Goal: Task Accomplishment & Management: Manage account settings

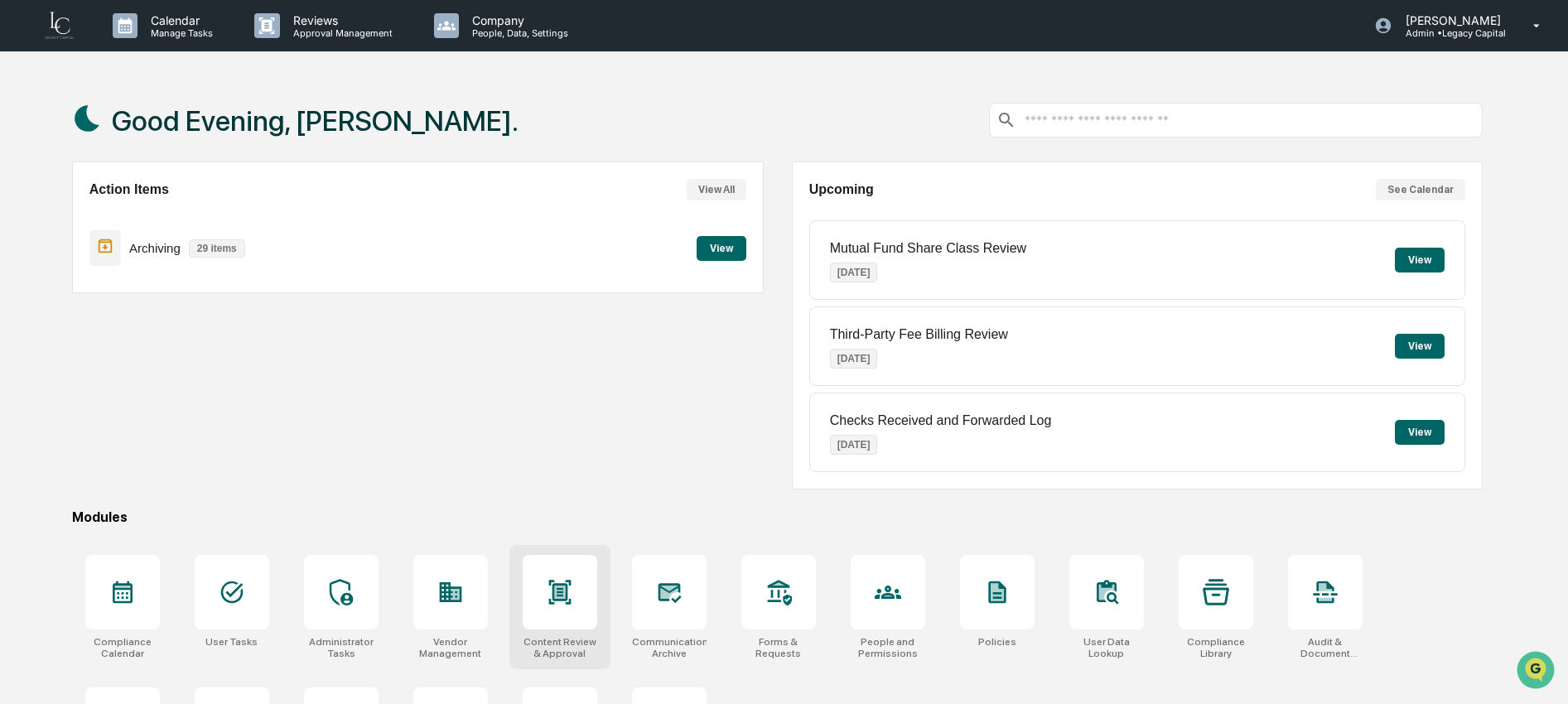
click at [580, 608] on div at bounding box center [560, 592] width 75 height 75
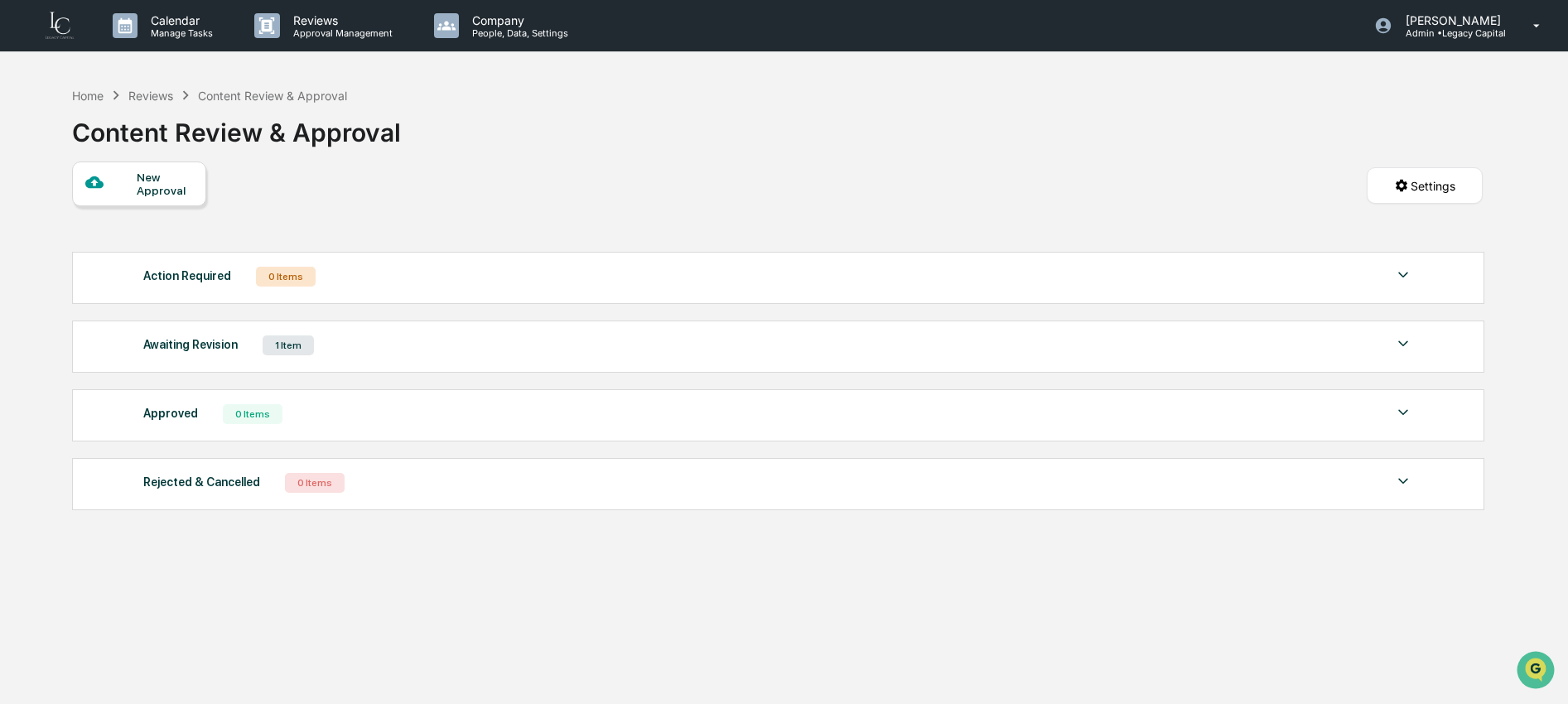
click at [355, 349] on div "Awaiting Revision 1 Item" at bounding box center [778, 345] width 1270 height 24
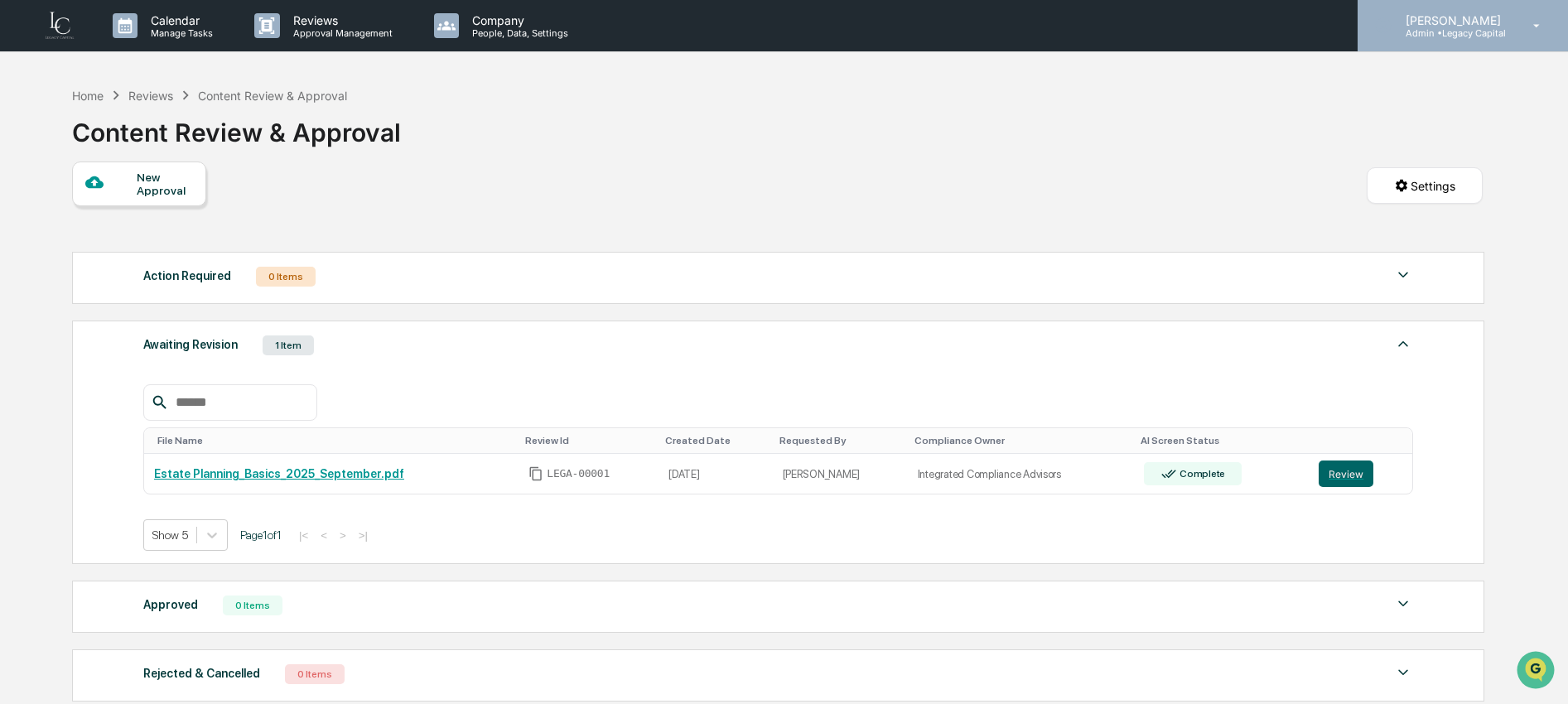
click at [1428, 20] on p "[PERSON_NAME]" at bounding box center [1450, 20] width 117 height 14
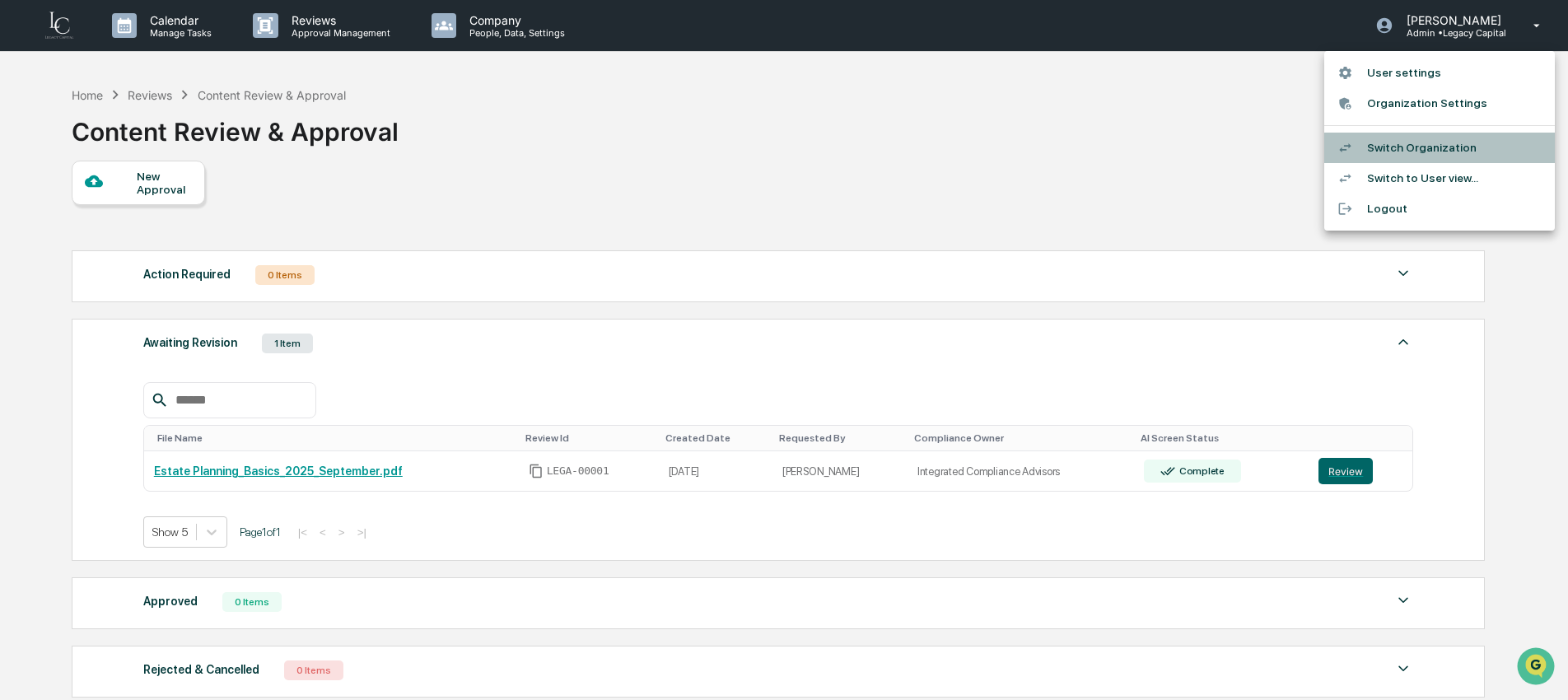
click at [1401, 150] on li "Switch Organization" at bounding box center [1438, 147] width 230 height 30
